Goal: Information Seeking & Learning: Learn about a topic

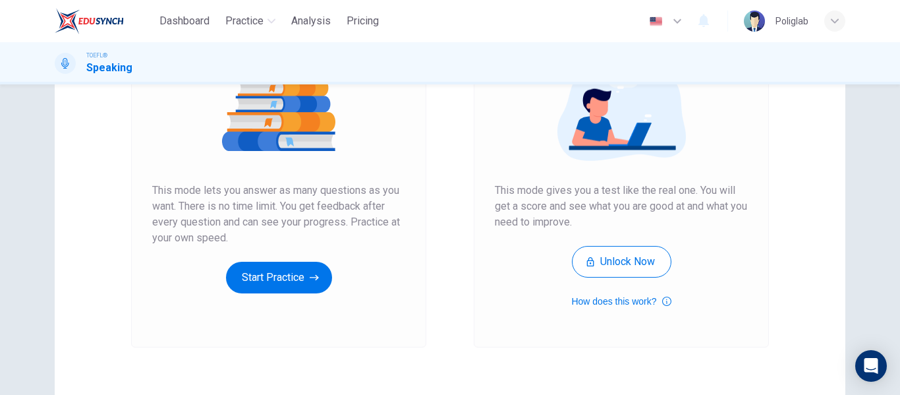
scroll to position [177, 0]
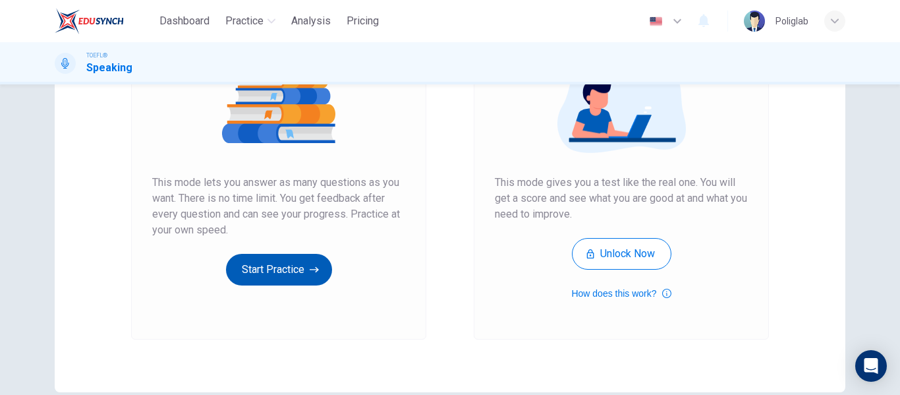
click at [287, 254] on button "Start Practice" at bounding box center [279, 270] width 106 height 32
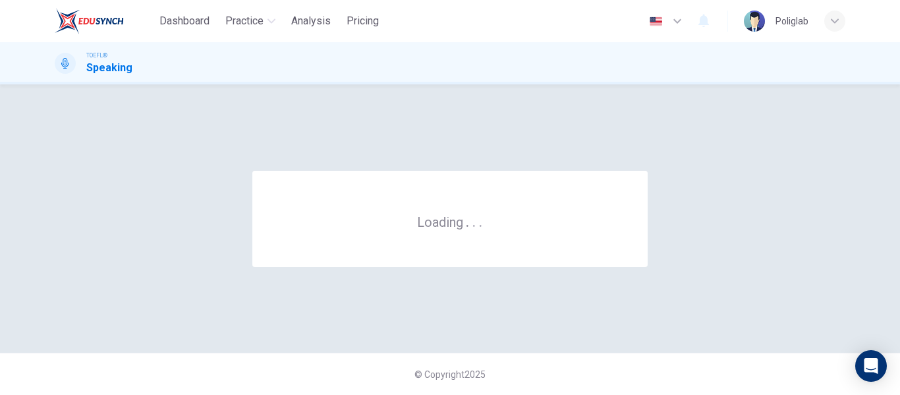
scroll to position [0, 0]
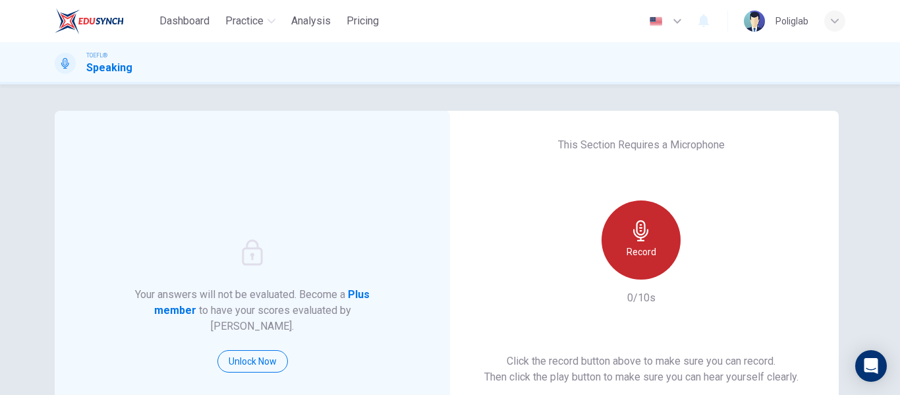
click at [644, 256] on h6 "Record" at bounding box center [641, 252] width 30 height 16
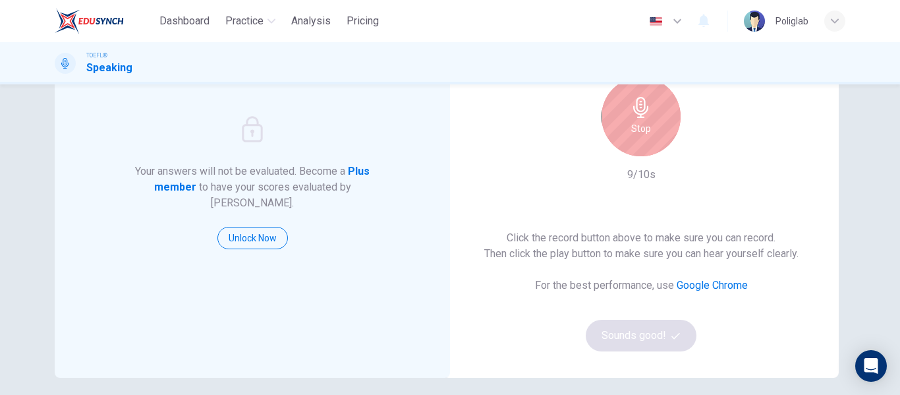
scroll to position [126, 0]
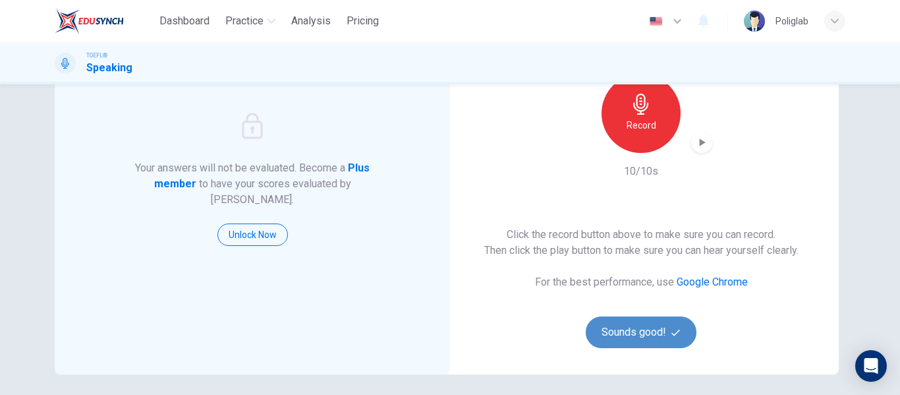
click at [629, 337] on button "Sounds good!" at bounding box center [641, 332] width 111 height 32
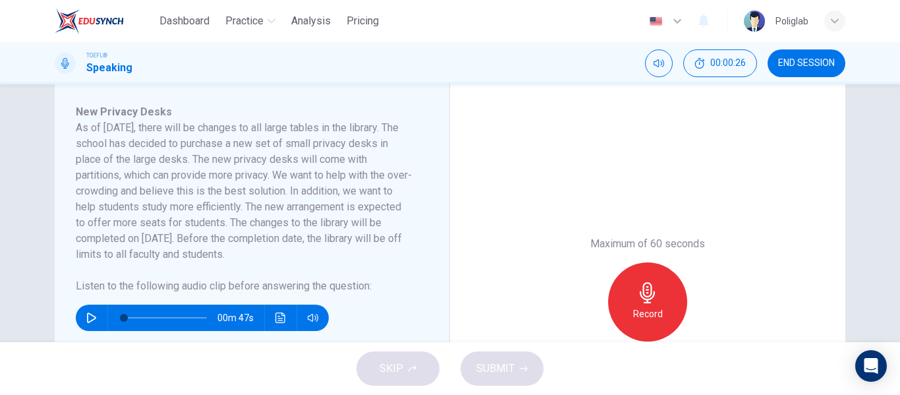
scroll to position [225, 0]
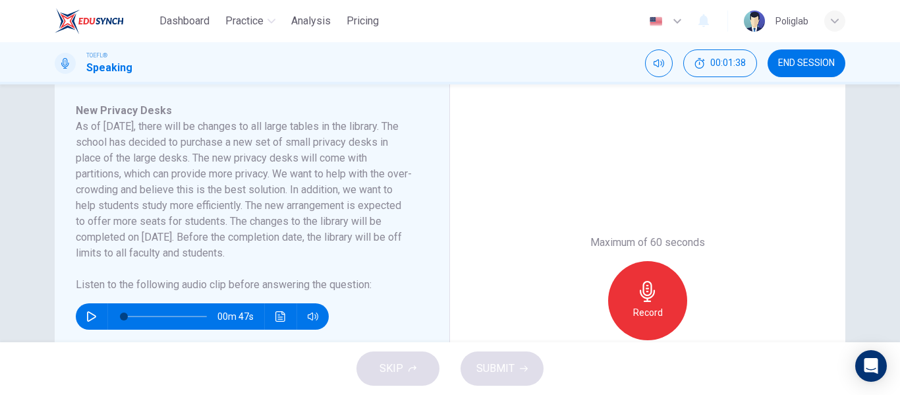
click at [92, 316] on icon "button" at bounding box center [91, 316] width 11 height 11
type input "0"
drag, startPoint x: 128, startPoint y: 318, endPoint x: 105, endPoint y: 319, distance: 22.4
click at [105, 319] on div "00m 47s" at bounding box center [202, 316] width 253 height 26
type input "0"
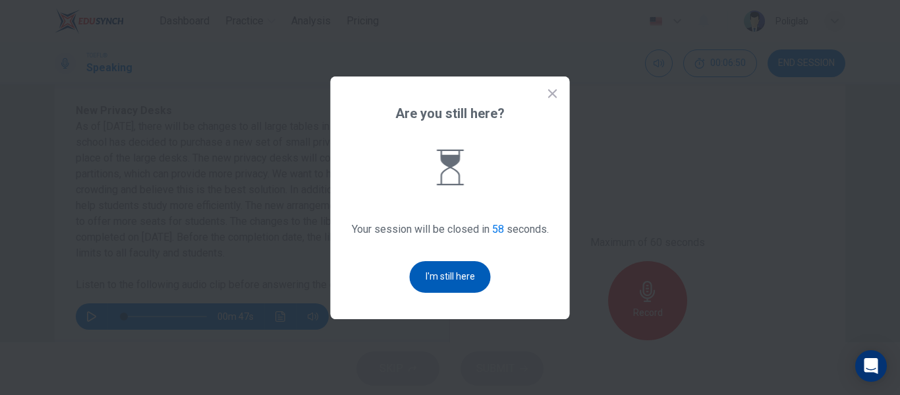
click at [441, 277] on button "I'm still here" at bounding box center [450, 277] width 81 height 32
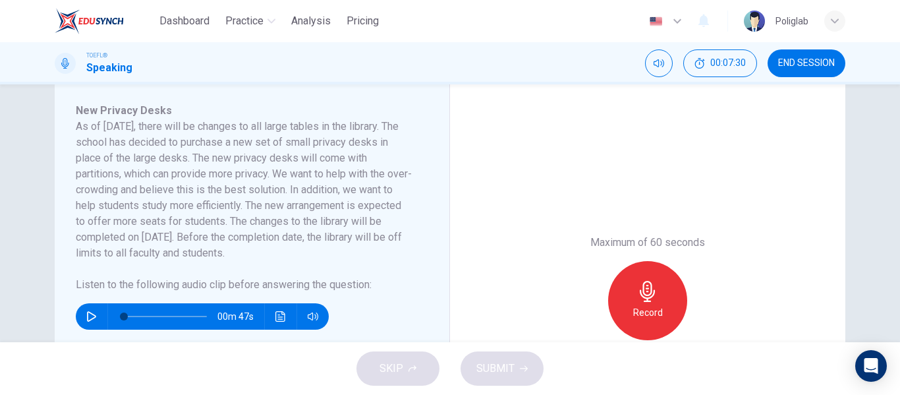
click at [643, 302] on div "Record" at bounding box center [647, 300] width 79 height 79
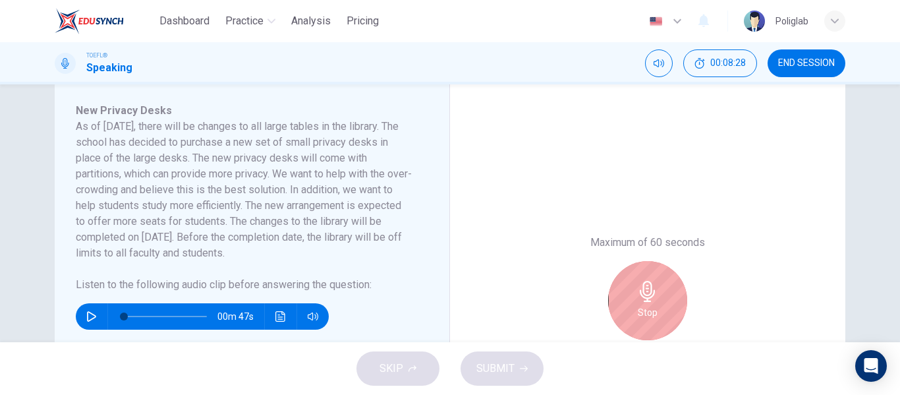
scroll to position [330, 0]
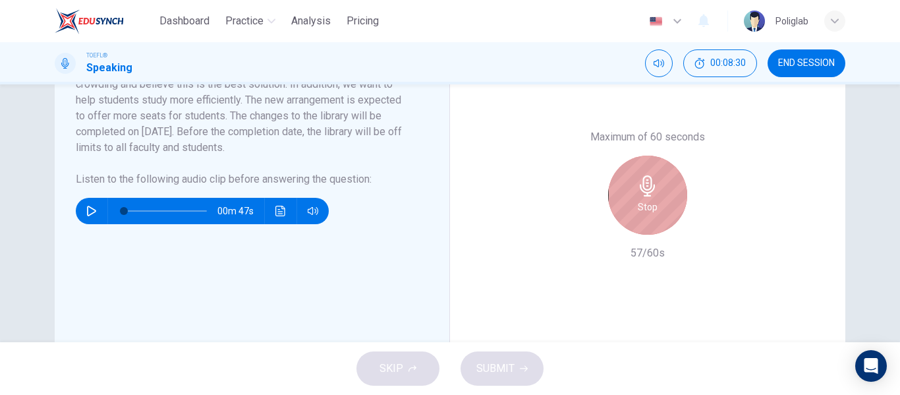
click at [640, 215] on div "Stop" at bounding box center [647, 194] width 79 height 79
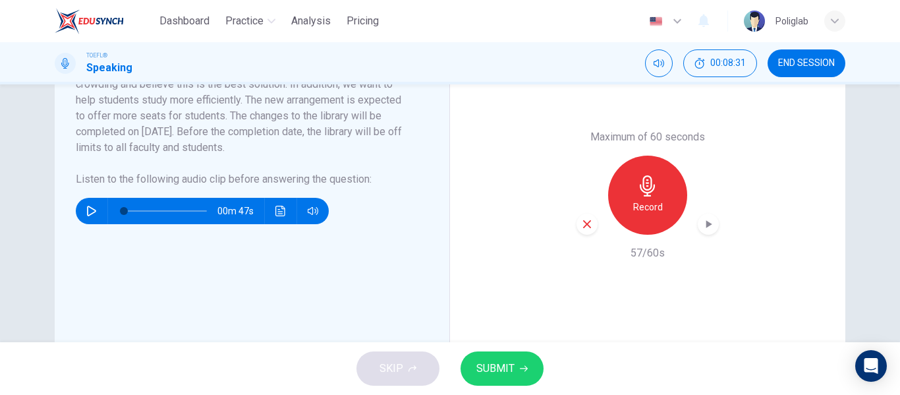
click at [497, 366] on span "SUBMIT" at bounding box center [495, 368] width 38 height 18
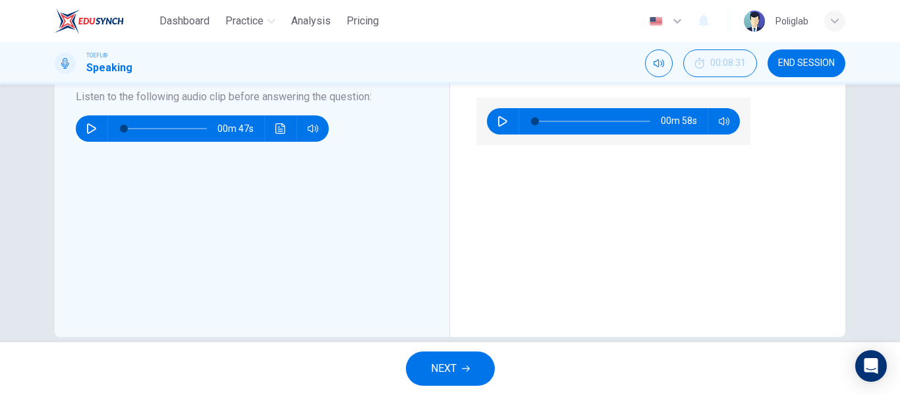
scroll to position [356, 0]
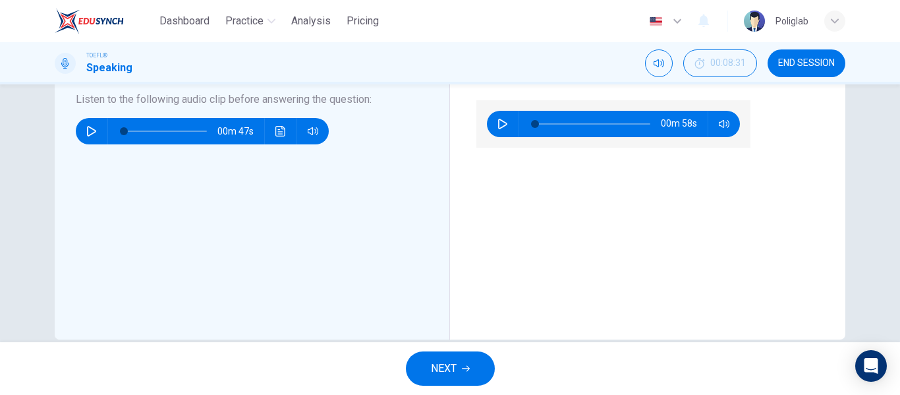
click at [499, 129] on icon "button" at bounding box center [502, 124] width 11 height 11
type input "0"
click at [445, 371] on span "NEXT" at bounding box center [444, 368] width 26 height 18
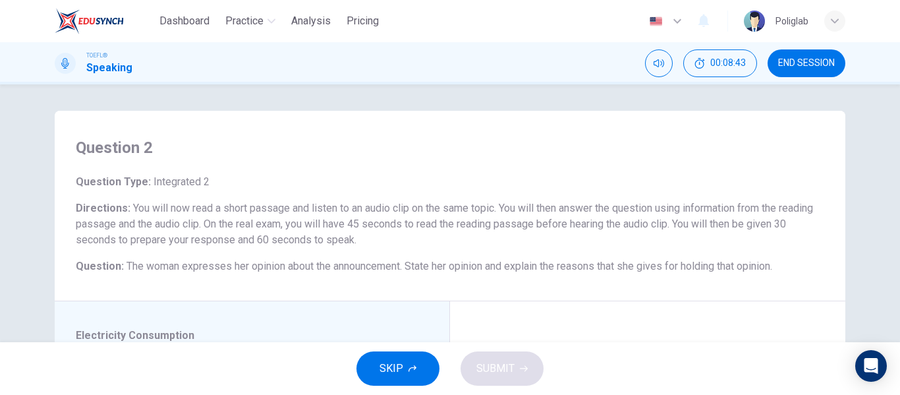
scroll to position [228, 0]
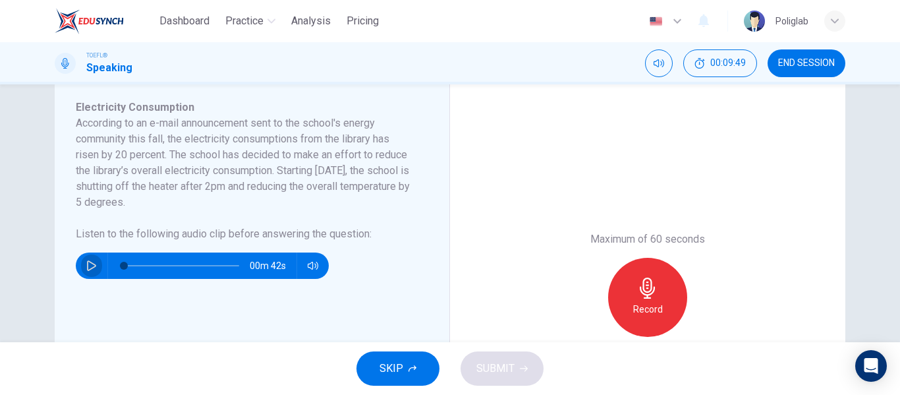
click at [82, 265] on button "button" at bounding box center [91, 265] width 21 height 26
type input "0"
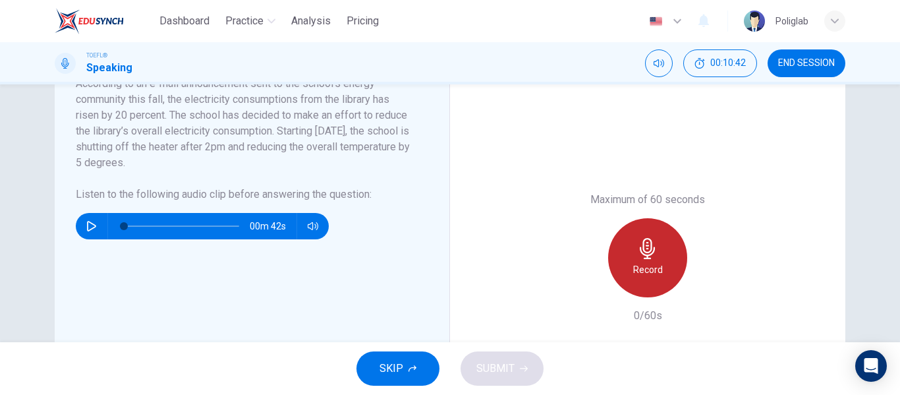
click at [634, 261] on h6 "Record" at bounding box center [648, 269] width 30 height 16
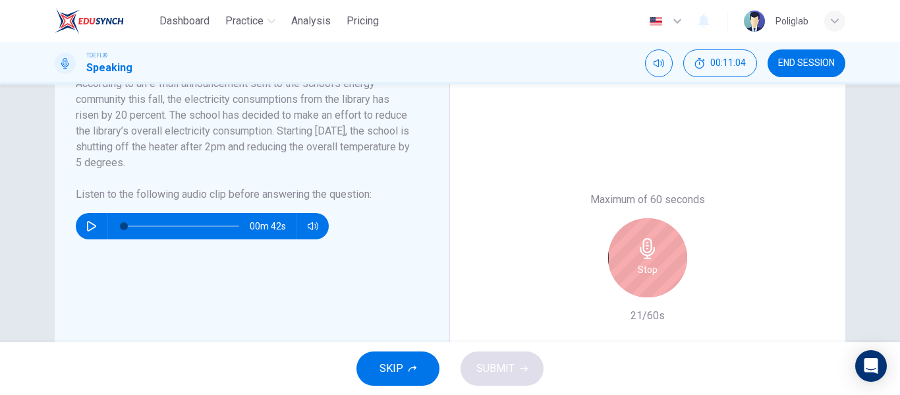
click at [634, 261] on div "Stop" at bounding box center [647, 257] width 79 height 79
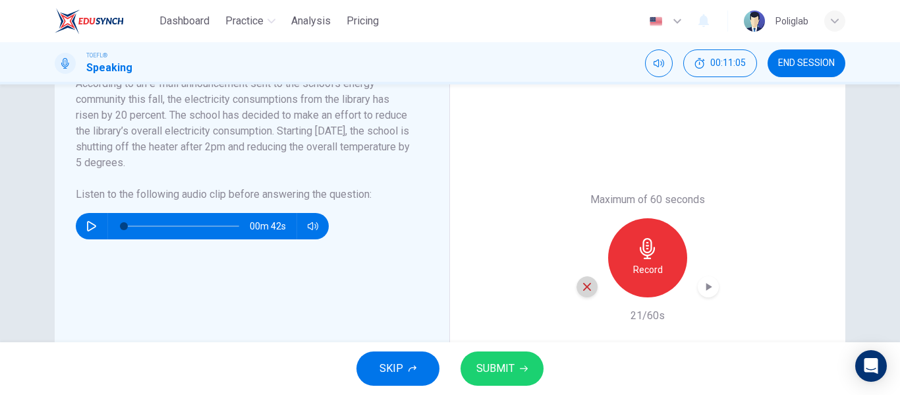
click at [585, 289] on icon "button" at bounding box center [587, 287] width 12 height 12
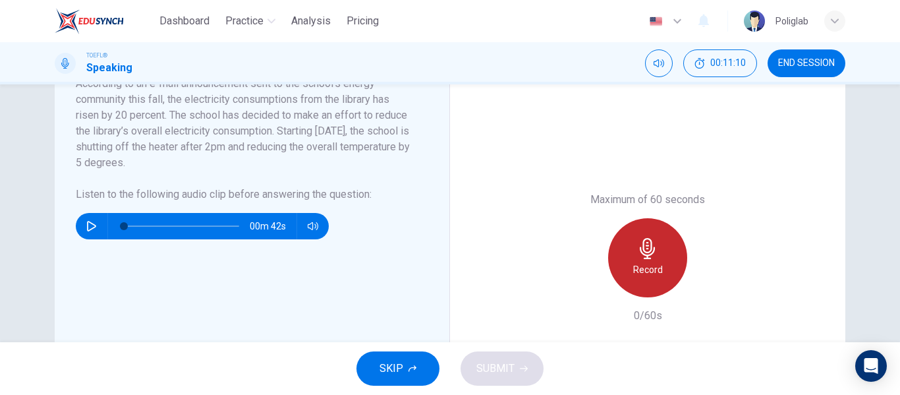
click at [637, 256] on icon "button" at bounding box center [647, 248] width 21 height 21
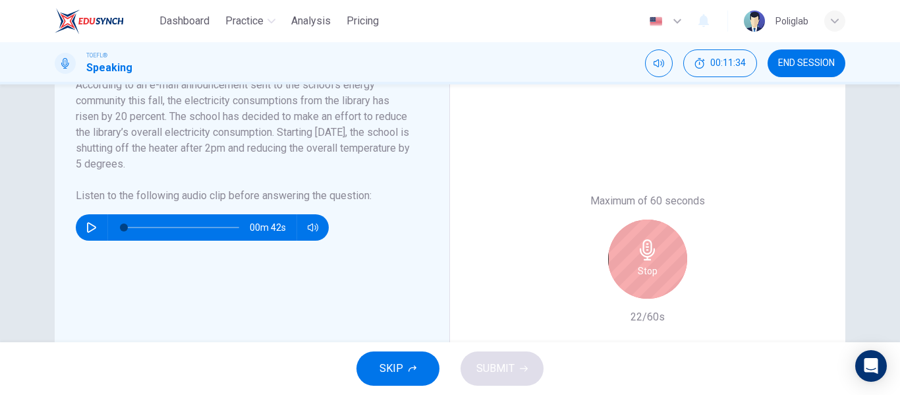
scroll to position [267, 0]
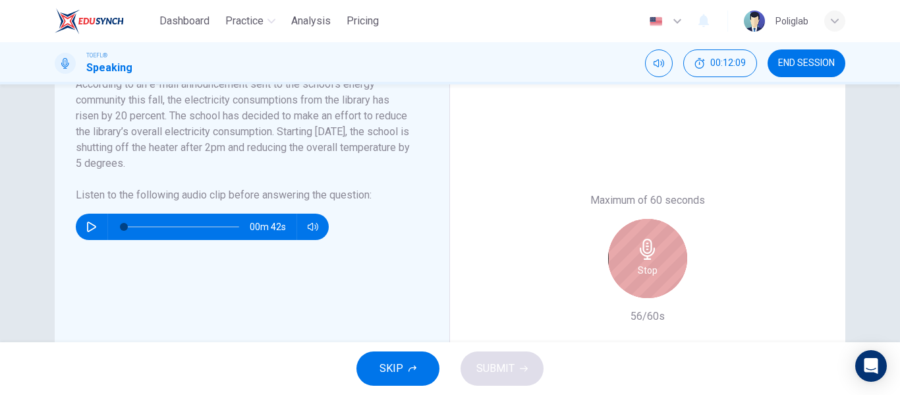
click at [642, 269] on h6 "Stop" at bounding box center [648, 270] width 20 height 16
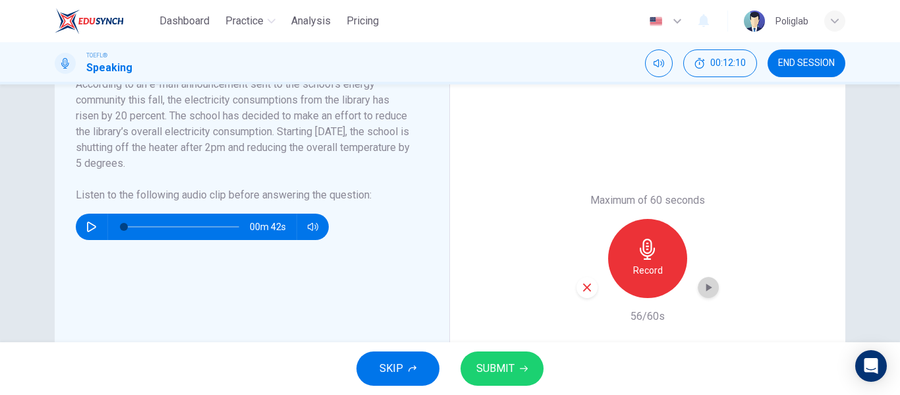
click at [703, 289] on icon "button" at bounding box center [707, 287] width 13 height 13
click at [521, 358] on button "SUBMIT" at bounding box center [501, 368] width 83 height 34
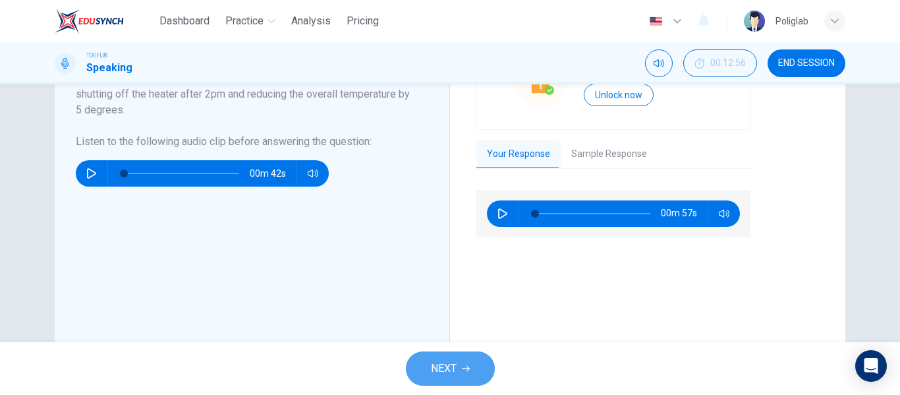
click at [449, 370] on span "NEXT" at bounding box center [444, 368] width 26 height 18
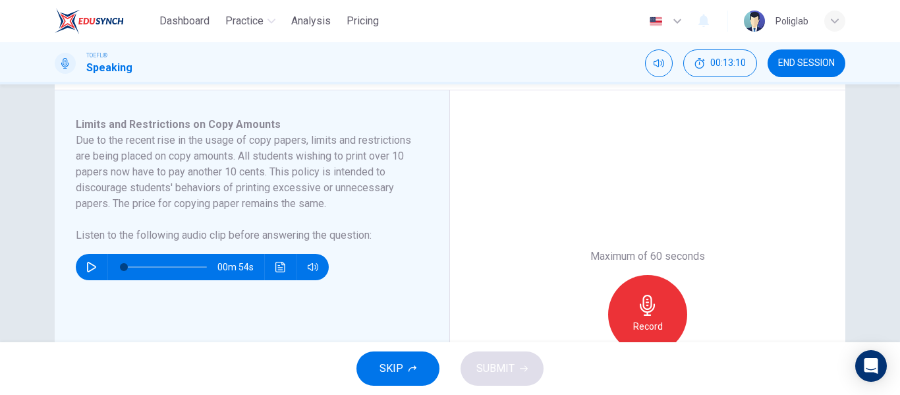
scroll to position [196, 0]
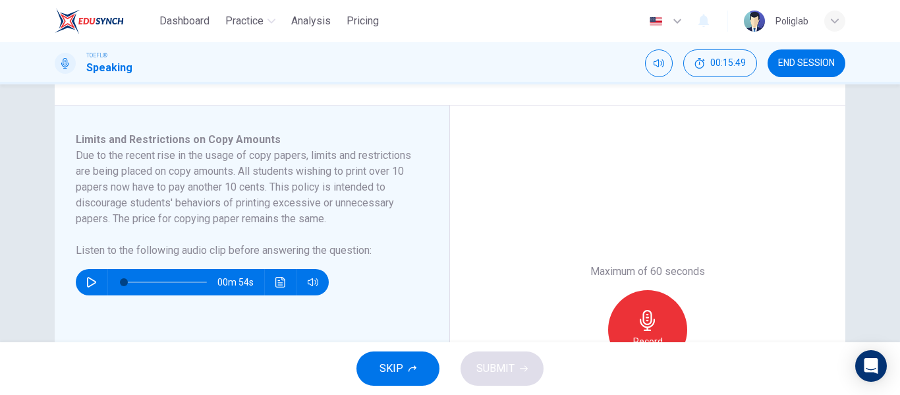
click at [395, 247] on h6 "Listen to the following audio clip before answering the question :" at bounding box center [244, 250] width 337 height 16
click at [87, 285] on icon "button" at bounding box center [91, 282] width 11 height 11
type input "0"
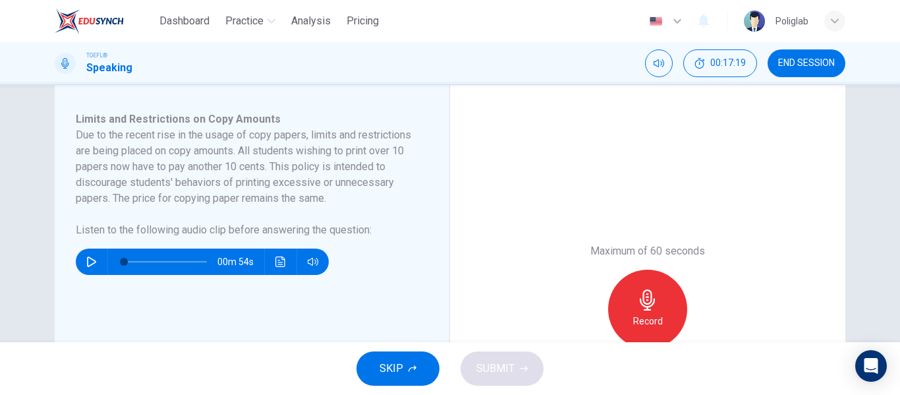
scroll to position [217, 0]
click at [631, 298] on div "Record" at bounding box center [647, 308] width 79 height 79
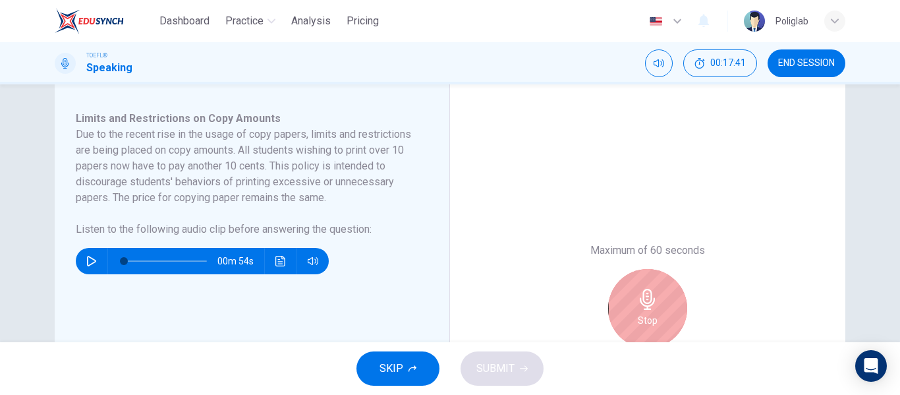
click at [654, 300] on icon "button" at bounding box center [647, 298] width 21 height 21
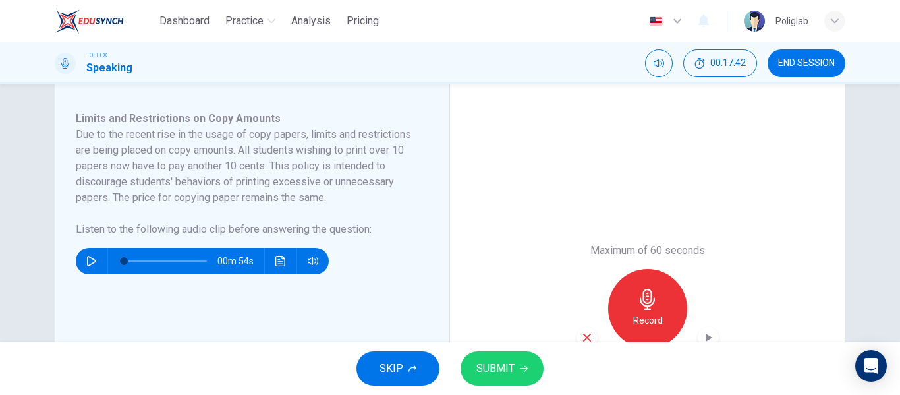
scroll to position [252, 0]
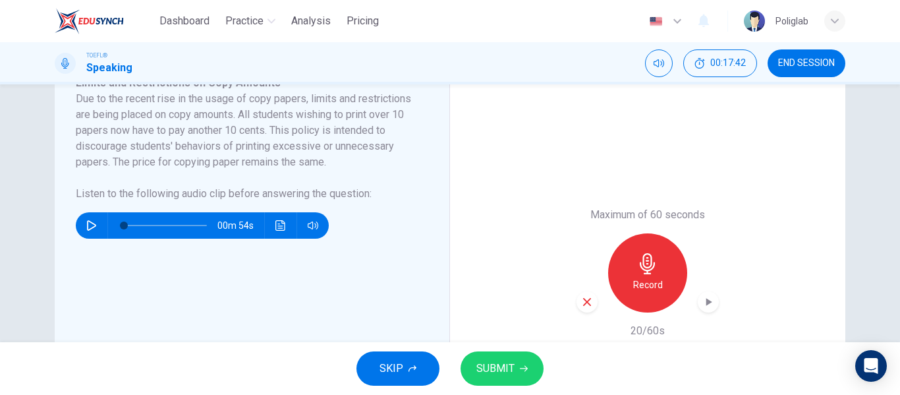
click at [583, 298] on icon "button" at bounding box center [587, 302] width 8 height 8
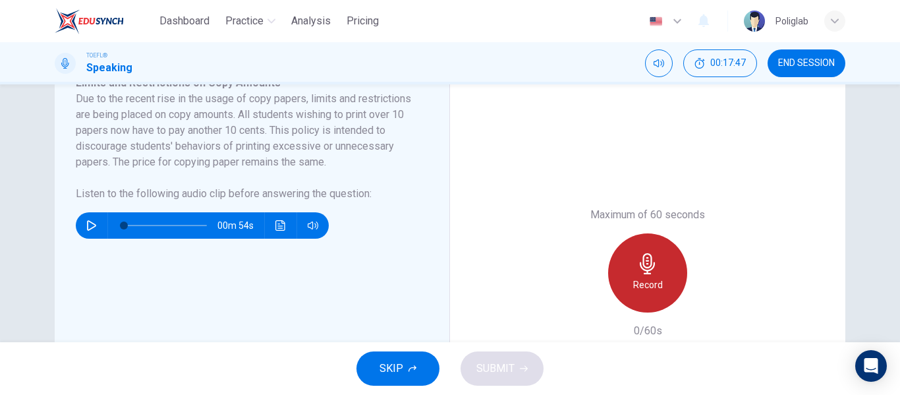
click at [645, 275] on div "Record" at bounding box center [647, 272] width 79 height 79
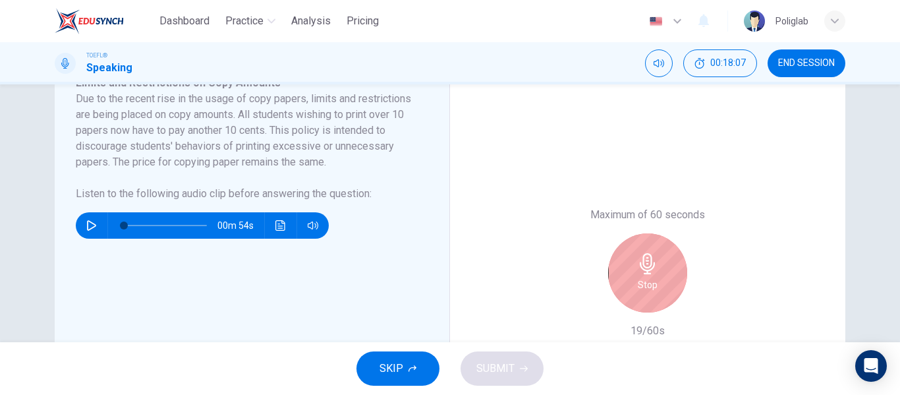
click at [645, 275] on div "Stop" at bounding box center [647, 272] width 79 height 79
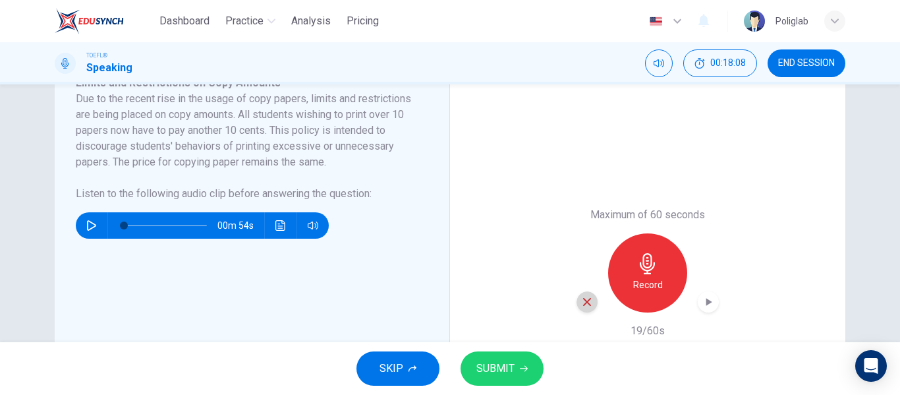
click at [586, 296] on icon "button" at bounding box center [587, 302] width 12 height 12
click at [642, 283] on h6 "Record" at bounding box center [648, 285] width 30 height 16
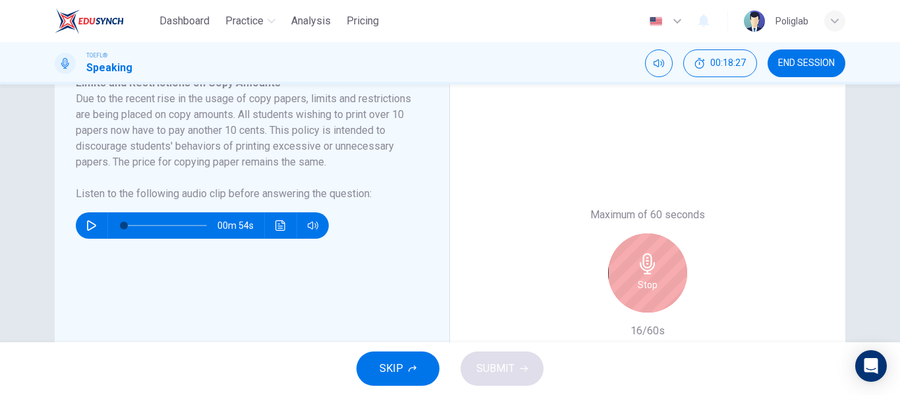
click at [642, 283] on h6 "Stop" at bounding box center [648, 285] width 20 height 16
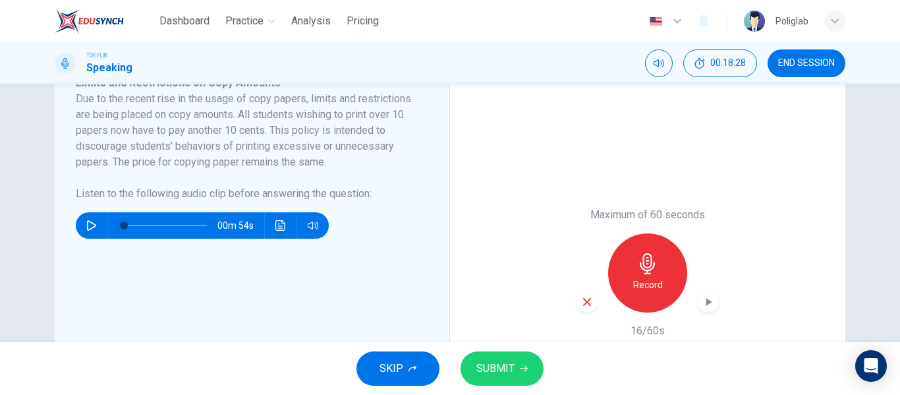
click at [590, 296] on icon "button" at bounding box center [587, 302] width 12 height 12
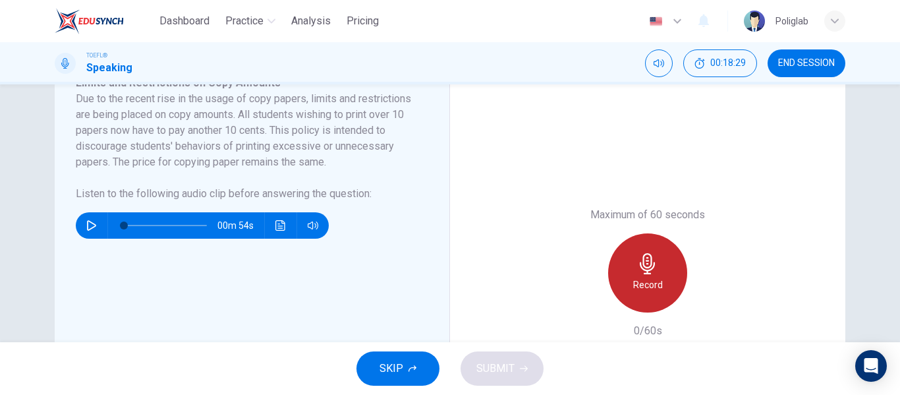
click at [642, 277] on h6 "Record" at bounding box center [648, 285] width 30 height 16
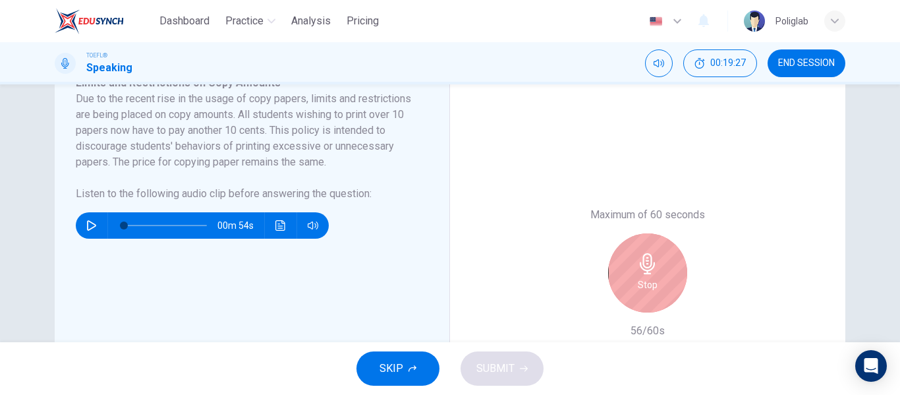
click at [642, 277] on h6 "Stop" at bounding box center [648, 285] width 20 height 16
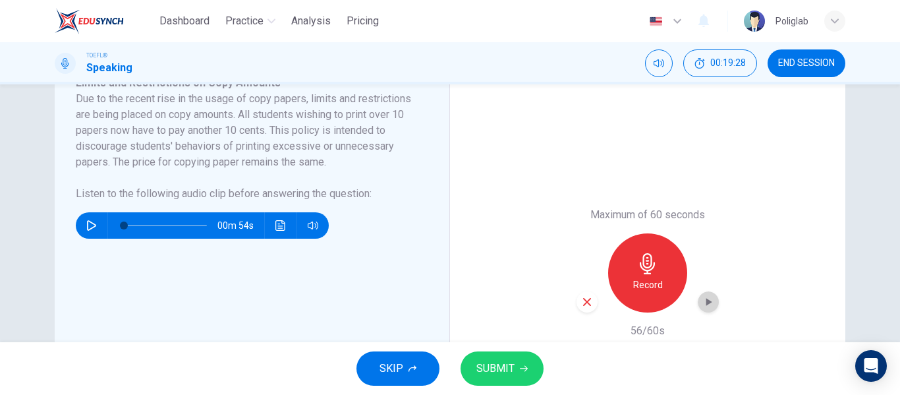
click at [710, 295] on icon "button" at bounding box center [707, 301] width 13 height 13
click at [706, 302] on icon "button" at bounding box center [707, 301] width 13 height 13
click at [503, 366] on span "SUBMIT" at bounding box center [495, 368] width 38 height 18
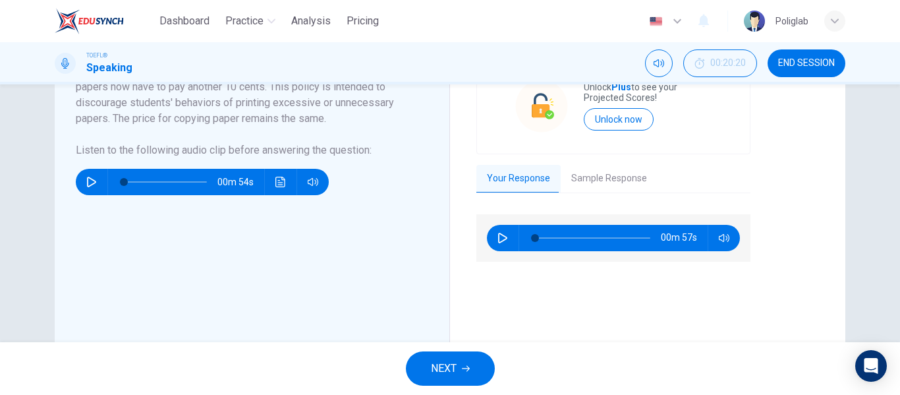
scroll to position [245, 0]
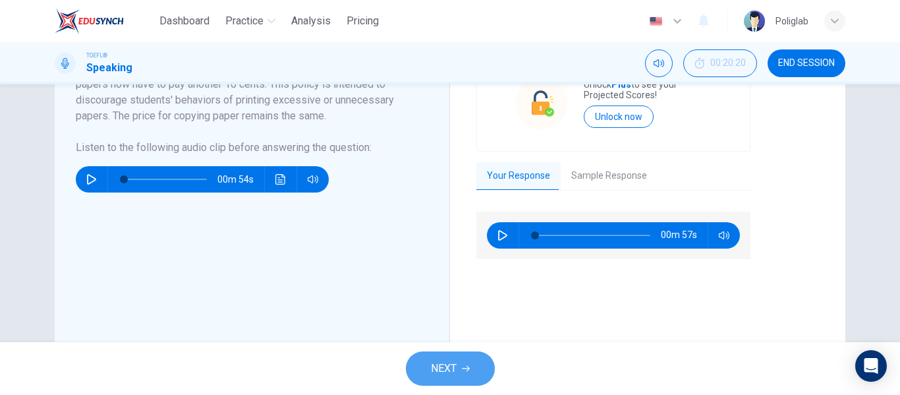
click at [433, 367] on span "NEXT" at bounding box center [444, 368] width 26 height 18
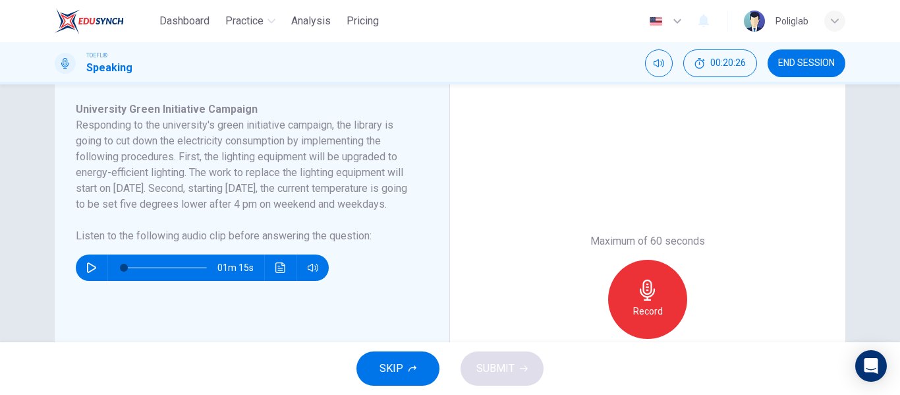
scroll to position [231, 0]
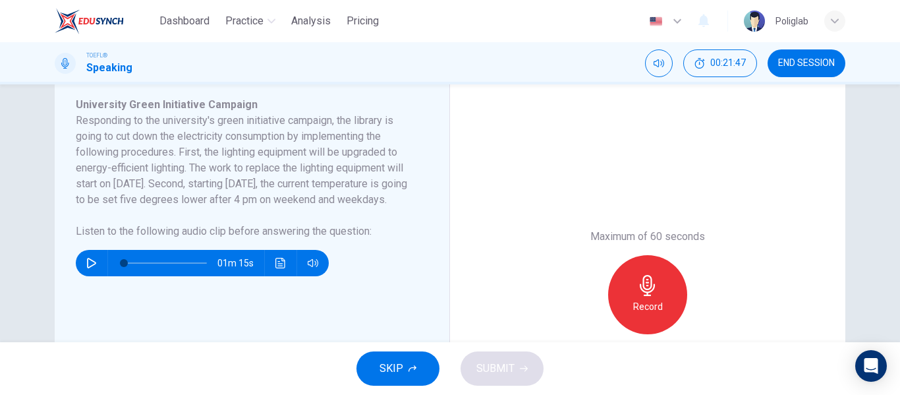
click at [86, 268] on icon "button" at bounding box center [91, 263] width 11 height 11
type input "0"
click at [640, 292] on icon "button" at bounding box center [647, 285] width 21 height 21
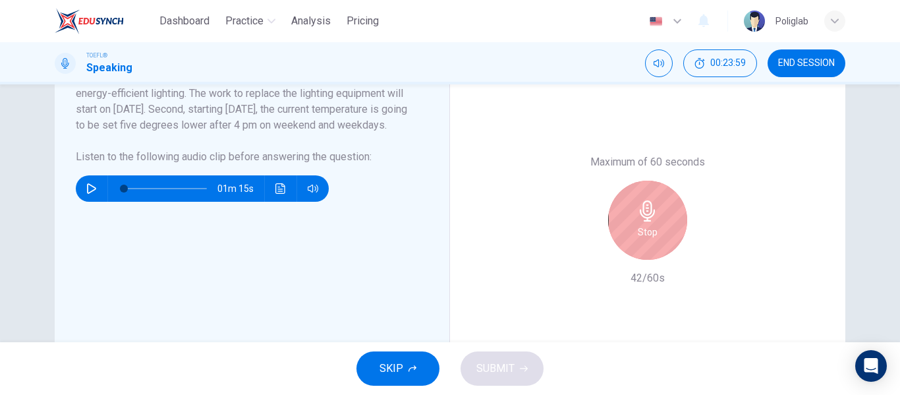
scroll to position [309, 0]
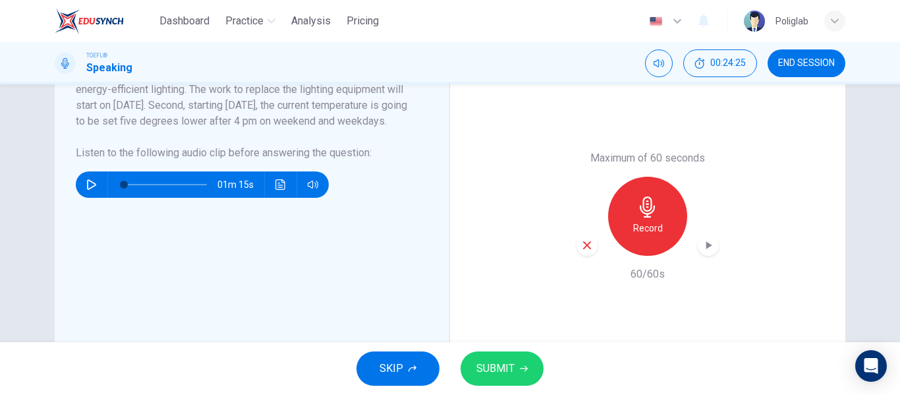
click at [578, 247] on div "button" at bounding box center [586, 244] width 21 height 21
click at [638, 223] on h6 "Record" at bounding box center [648, 228] width 30 height 16
click at [589, 246] on icon "button" at bounding box center [587, 245] width 12 height 12
click at [636, 217] on div "Record" at bounding box center [647, 216] width 79 height 79
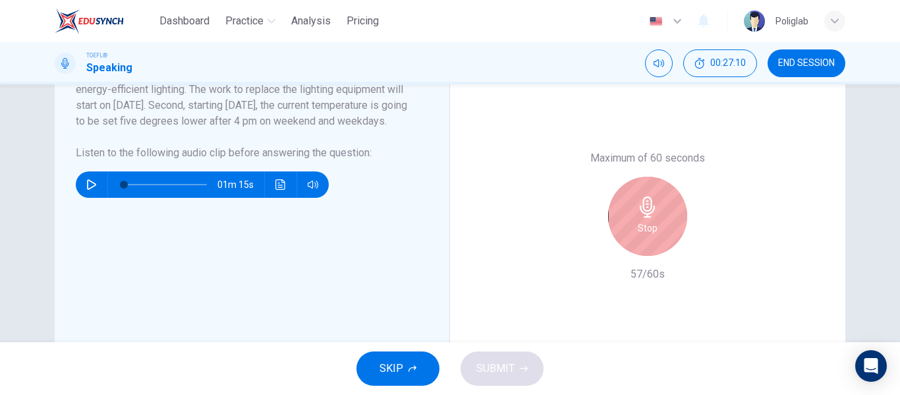
click at [636, 217] on div "Stop" at bounding box center [647, 216] width 79 height 79
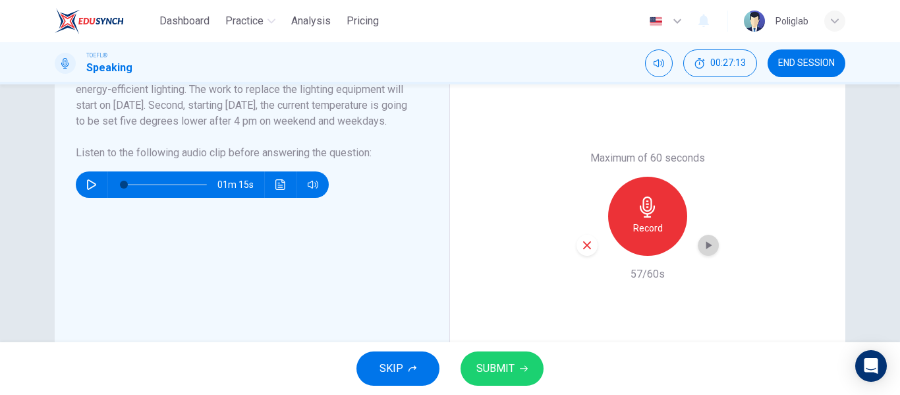
click at [714, 243] on div "button" at bounding box center [708, 244] width 21 height 21
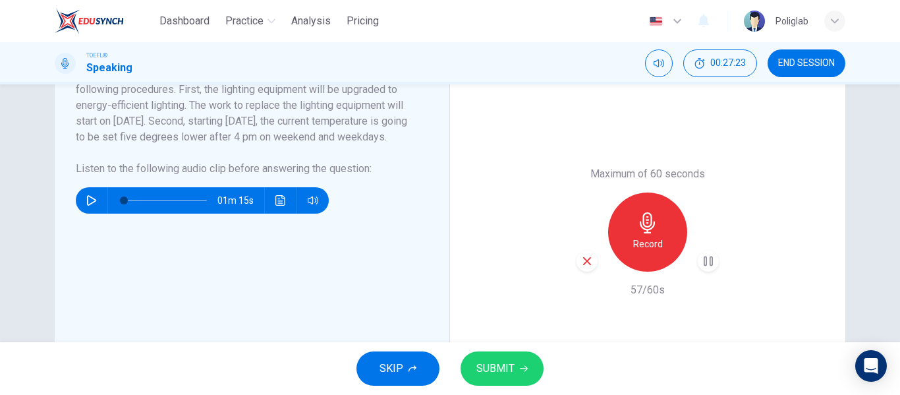
scroll to position [295, 0]
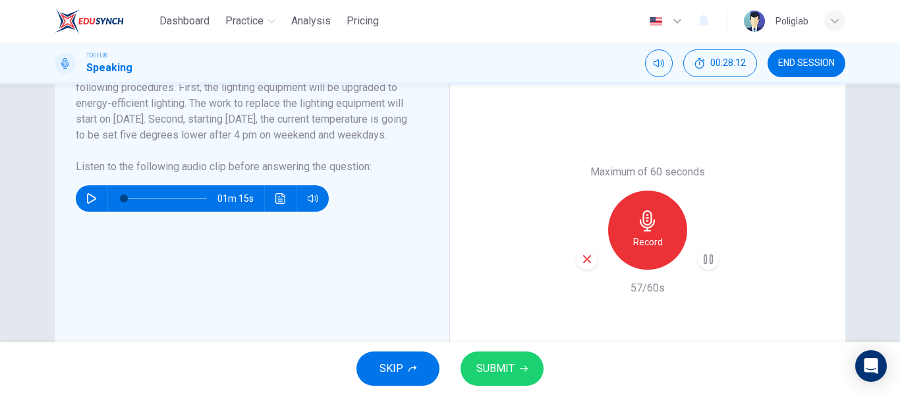
click at [495, 373] on span "SUBMIT" at bounding box center [495, 368] width 38 height 18
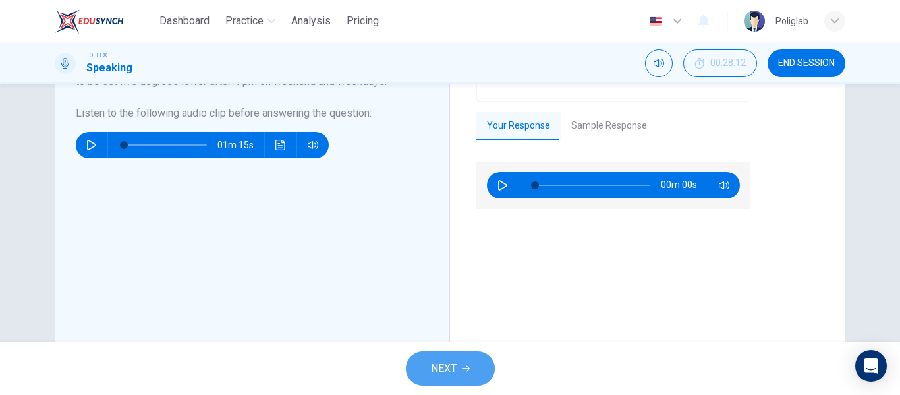
click at [456, 378] on button "NEXT" at bounding box center [450, 368] width 89 height 34
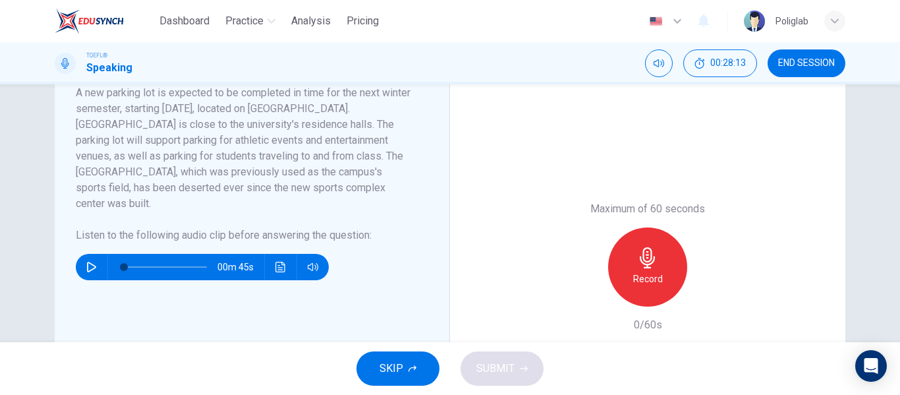
scroll to position [259, 0]
